Goal: Task Accomplishment & Management: Manage account settings

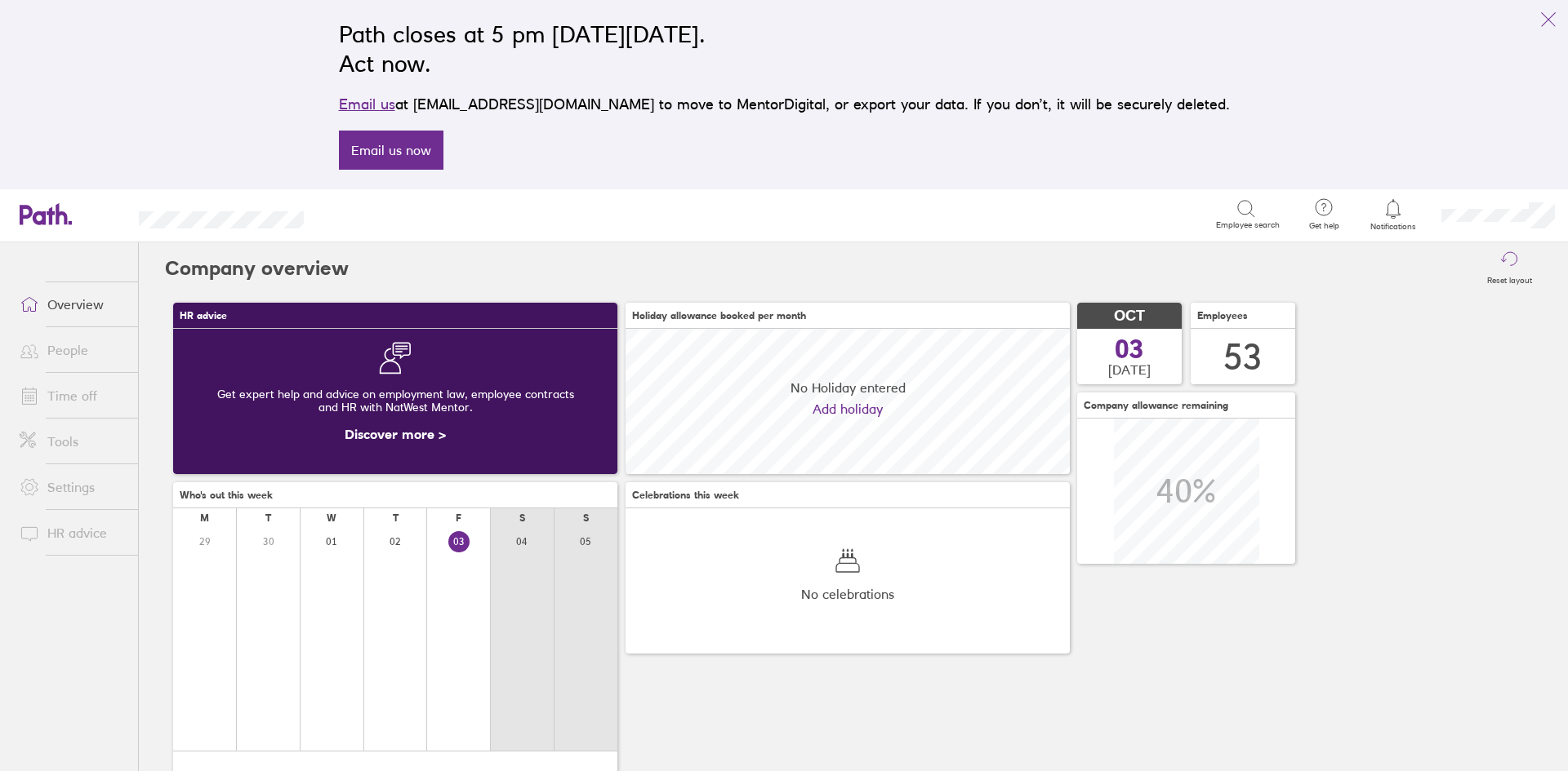
scroll to position [146, 444]
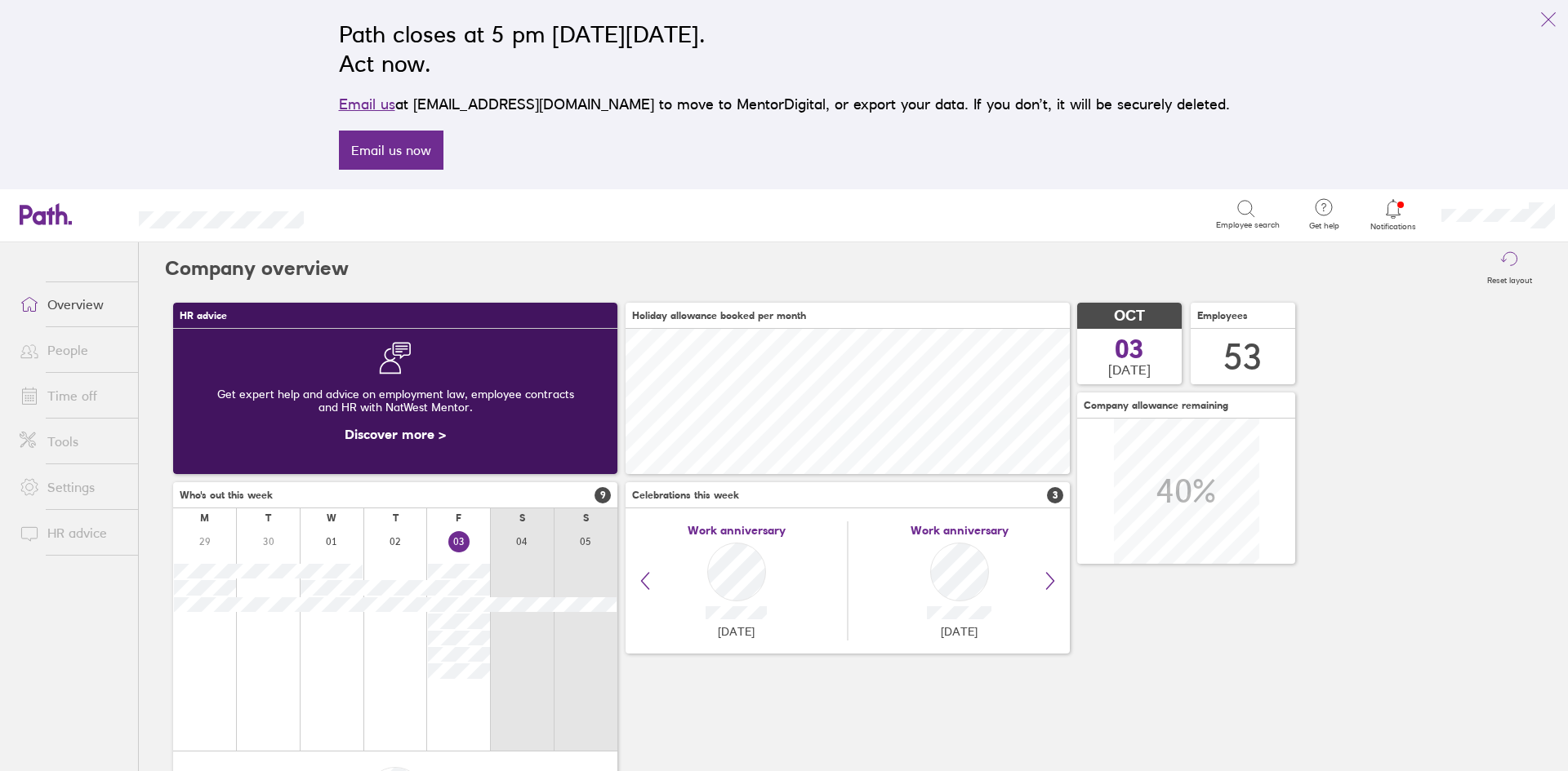
click at [48, 396] on link "Time off" at bounding box center [72, 395] width 132 height 32
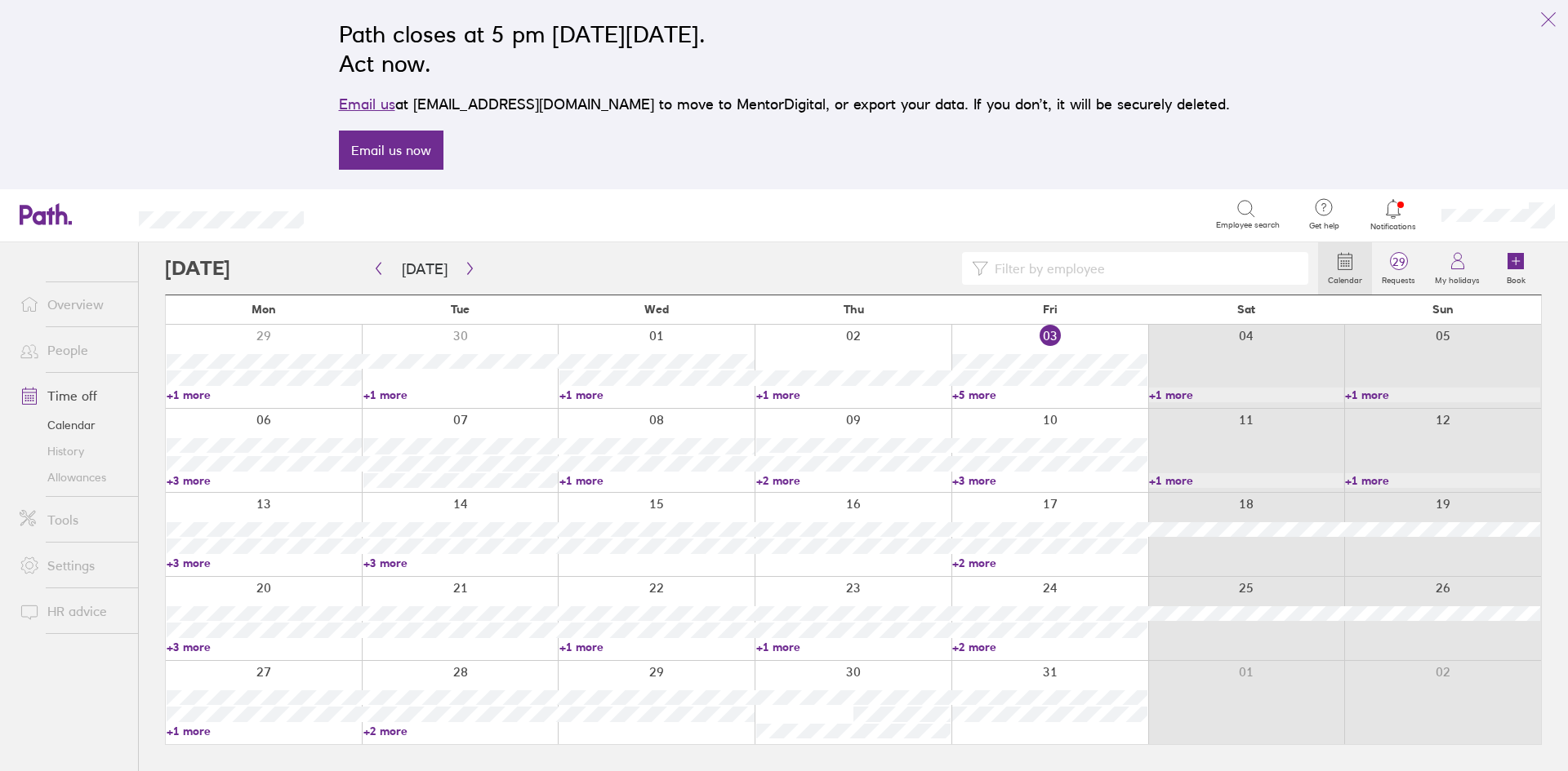
click at [972, 389] on link "+5 more" at bounding box center [1050, 395] width 196 height 15
click at [1274, 97] on div "Path closes at 5 pm [DATE][DATE]. Act now. Email us at [EMAIL_ADDRESS][DOMAIN_N…" at bounding box center [784, 95] width 1568 height 190
click at [1551, 22] on icon "link" at bounding box center [1547, 19] width 13 height 13
